Goal: Task Accomplishment & Management: Use online tool/utility

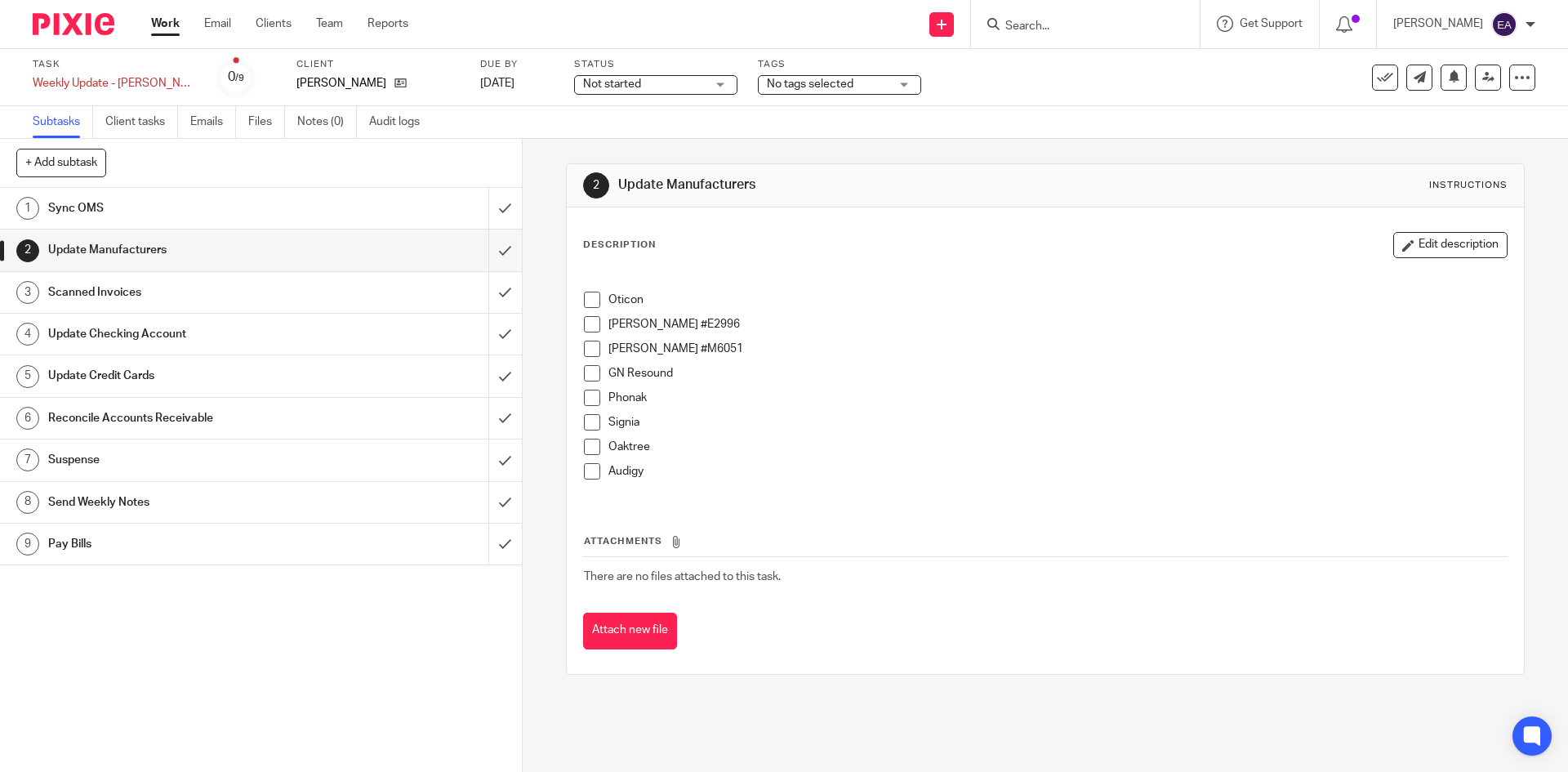
click at [590, 302] on span at bounding box center [592, 300] width 16 height 16
click at [578, 328] on div "Oticon [PERSON_NAME] #E2996 [PERSON_NAME] #M6051 GN Resound Phonak Signia Oaktr…" at bounding box center [1045, 384] width 938 height 233
click at [584, 323] on span at bounding box center [592, 325] width 16 height 16
click at [586, 346] on span at bounding box center [592, 349] width 16 height 16
click at [584, 381] on span at bounding box center [592, 374] width 16 height 16
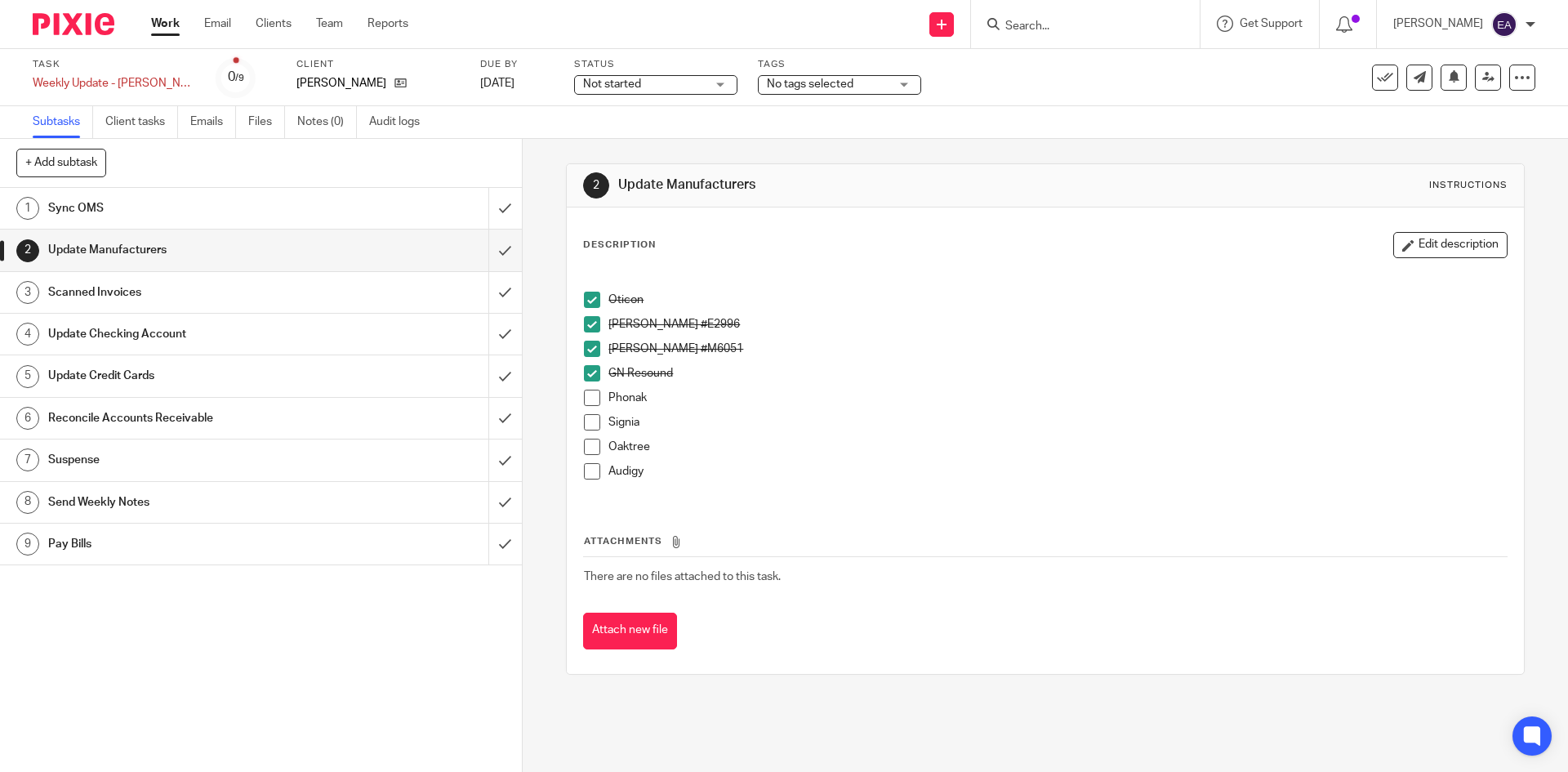
click at [592, 394] on span at bounding box center [592, 397] width 16 height 16
click at [593, 420] on span at bounding box center [592, 422] width 16 height 16
click at [589, 458] on li "Oaktree" at bounding box center [1045, 450] width 922 height 25
click at [590, 447] on span at bounding box center [592, 446] width 16 height 16
click at [591, 473] on span at bounding box center [592, 471] width 16 height 16
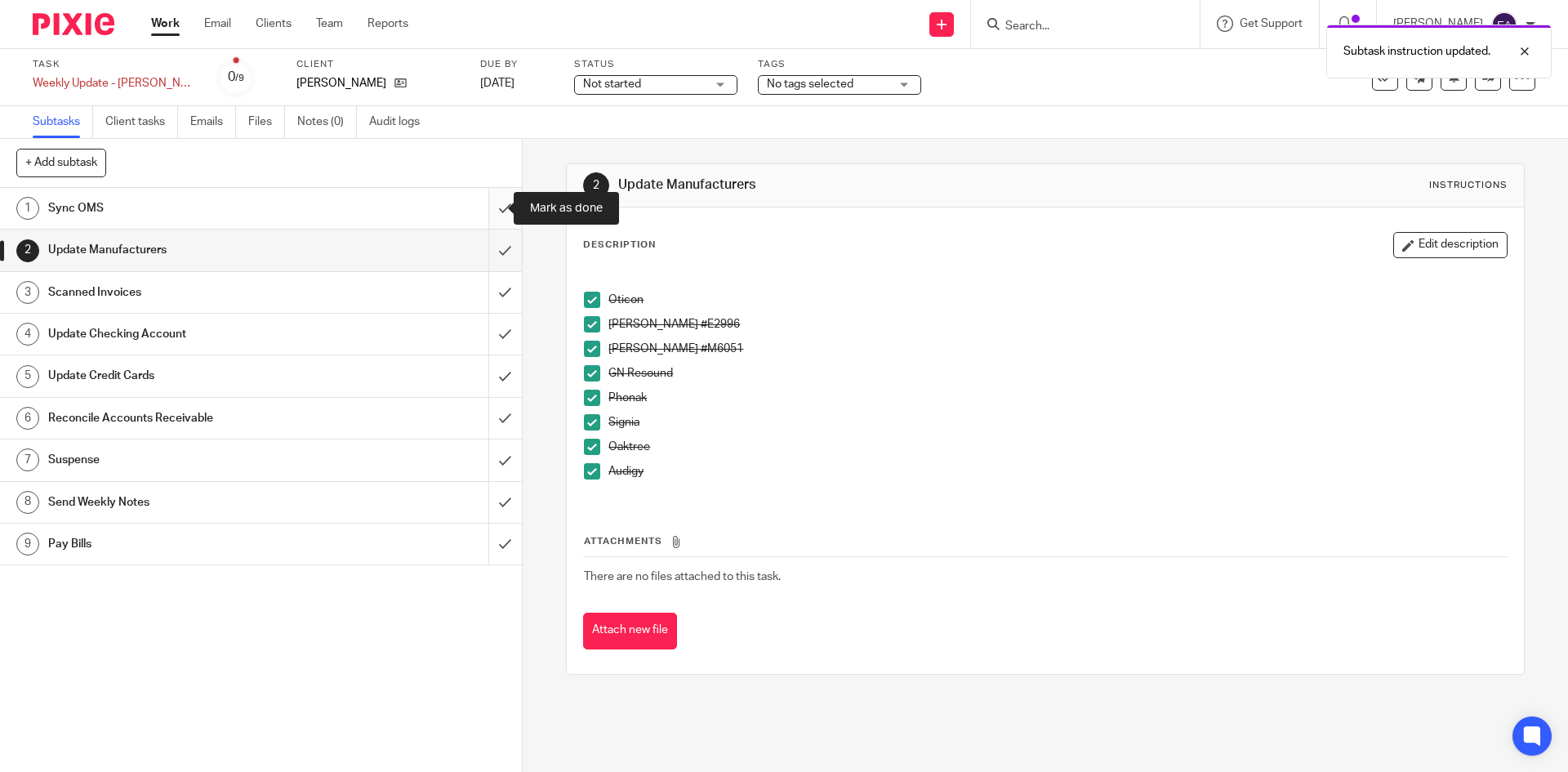
click at [488, 211] on input "submit" at bounding box center [261, 208] width 522 height 41
click at [488, 248] on input "submit" at bounding box center [261, 250] width 522 height 41
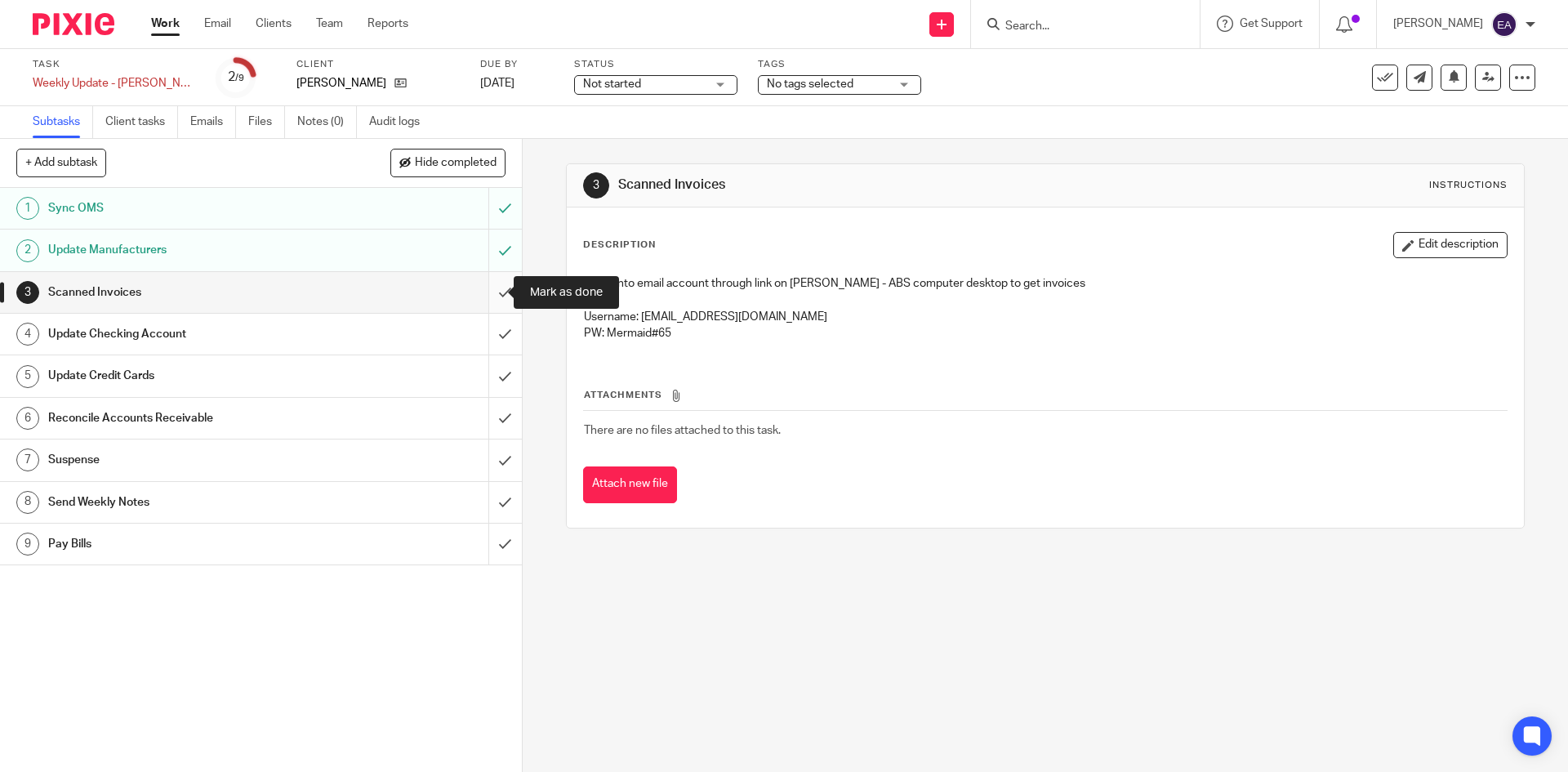
click at [485, 297] on input "submit" at bounding box center [261, 293] width 522 height 41
